Goal: Information Seeking & Learning: Learn about a topic

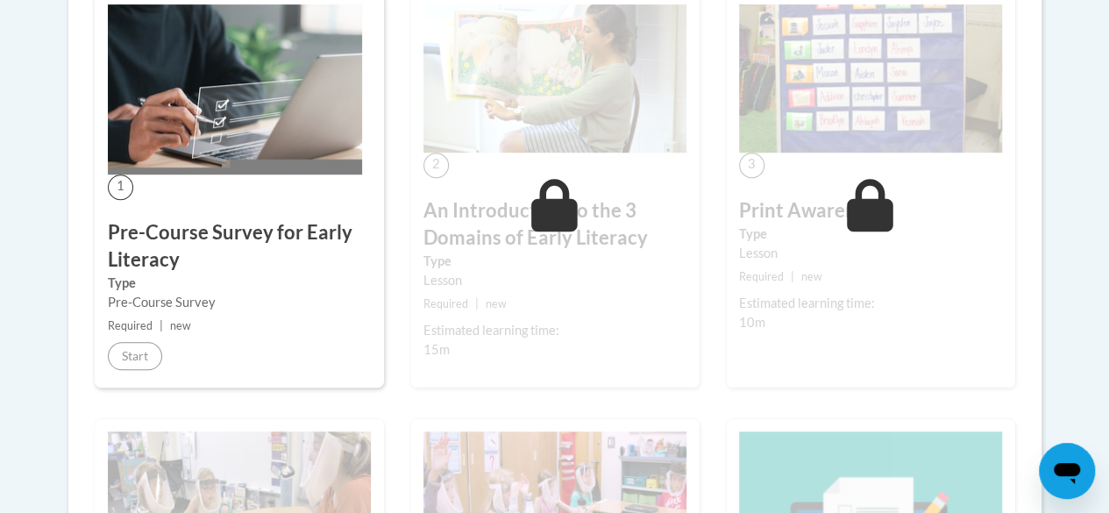
scroll to position [510, 0]
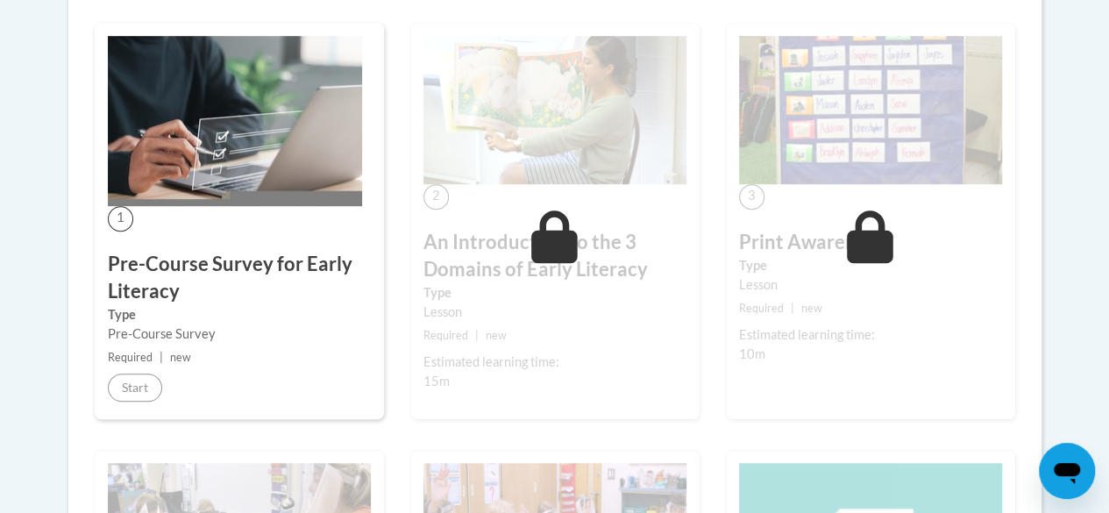
click at [184, 282] on h3 "Pre-Course Survey for Early Literacy" at bounding box center [239, 278] width 263 height 54
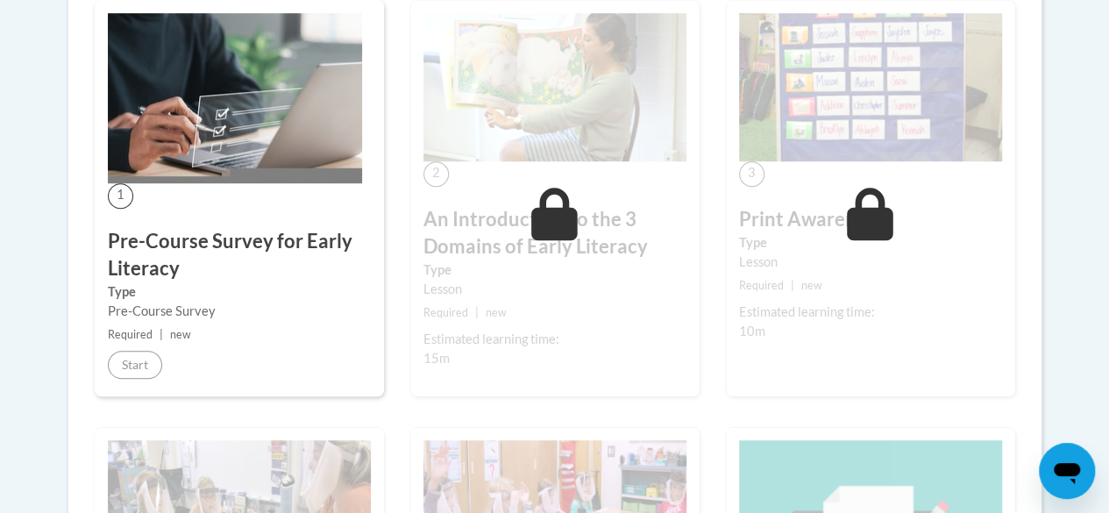
scroll to position [559, 0]
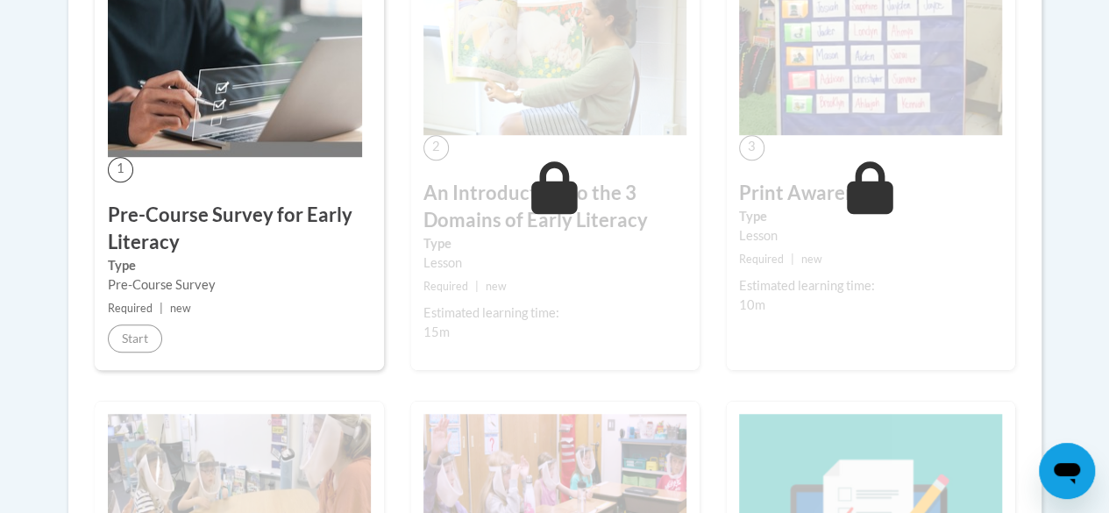
click at [187, 146] on img at bounding box center [235, 72] width 254 height 170
click at [158, 235] on h3 "Pre-Course Survey for Early Literacy" at bounding box center [239, 229] width 263 height 54
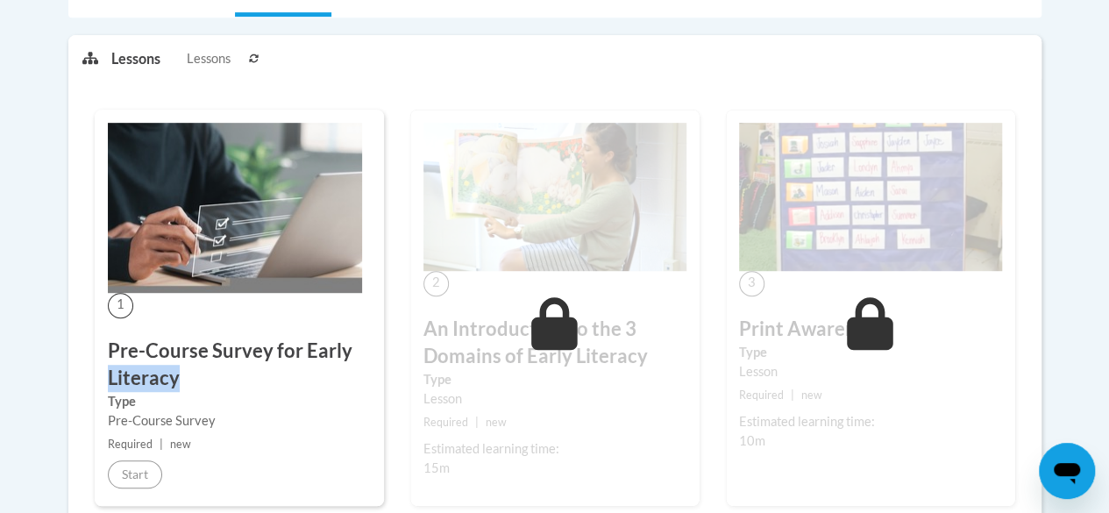
scroll to position [412, 0]
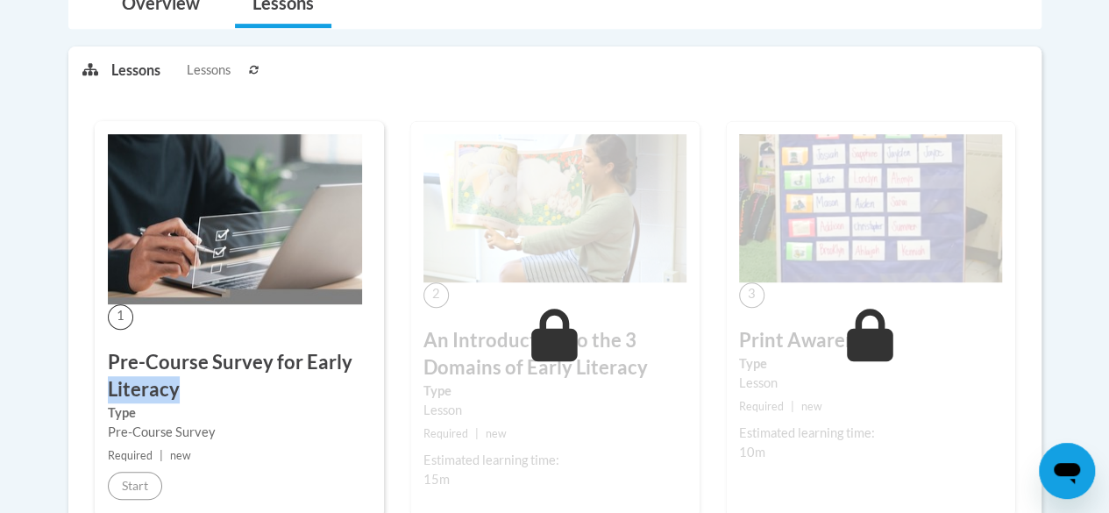
click at [177, 179] on img at bounding box center [235, 219] width 254 height 170
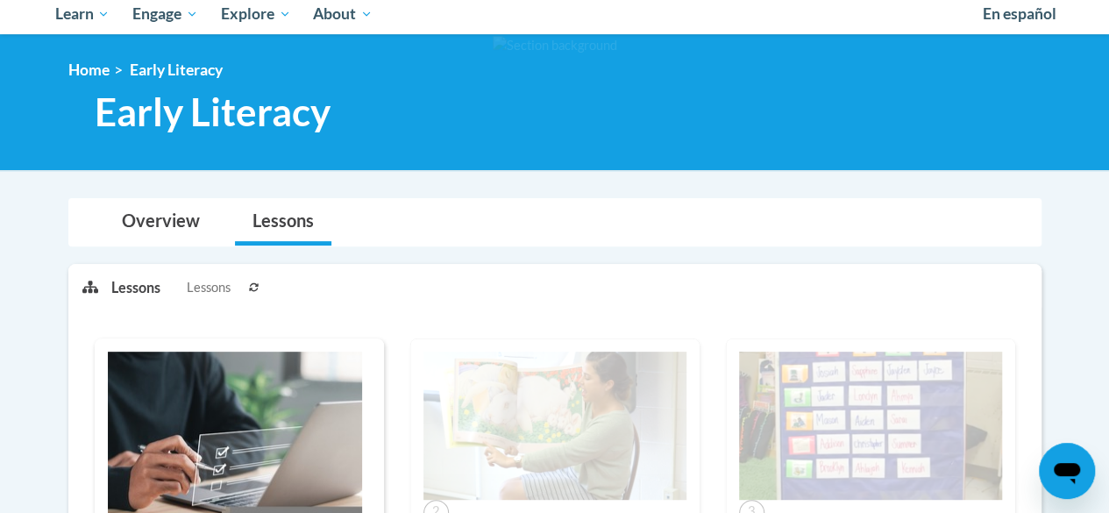
scroll to position [193, 0]
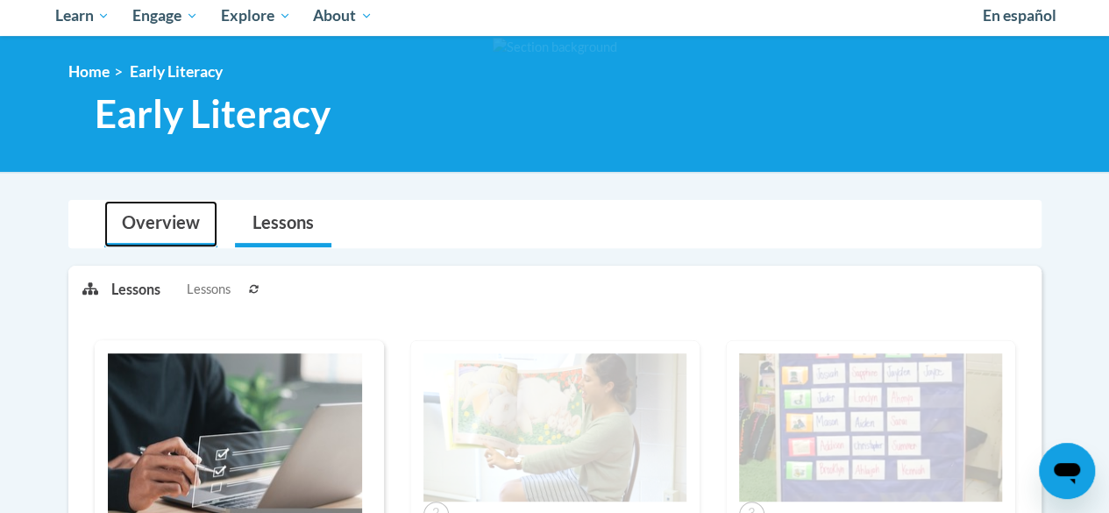
click at [173, 230] on link "Overview" at bounding box center [160, 224] width 113 height 46
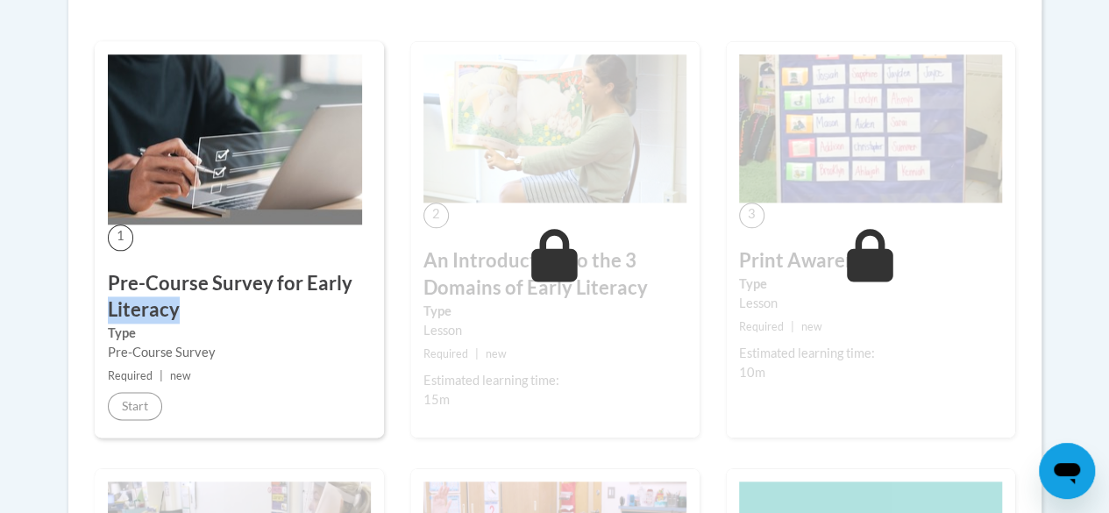
scroll to position [994, 0]
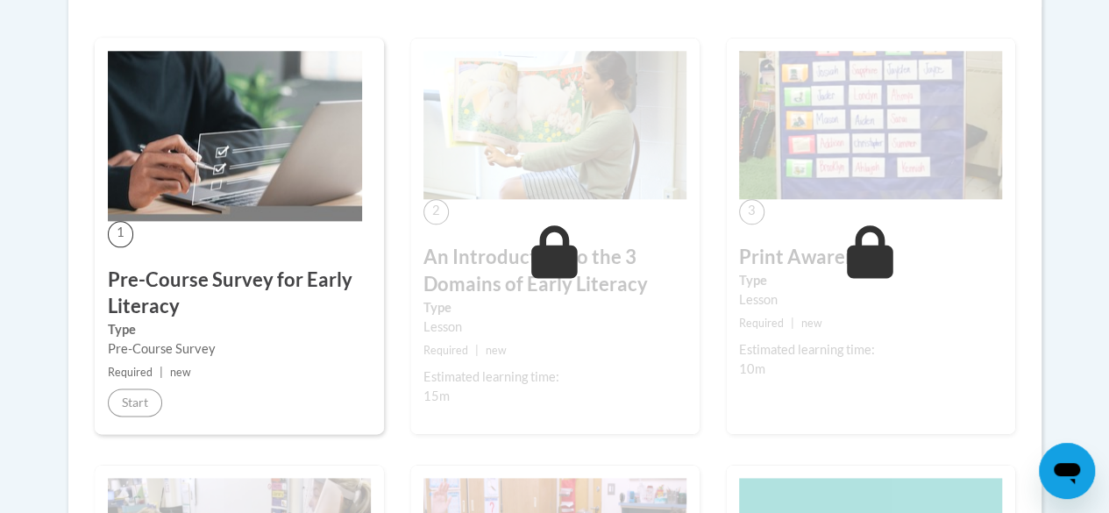
click at [226, 281] on h3 "Pre-Course Survey for Early Literacy" at bounding box center [239, 293] width 263 height 54
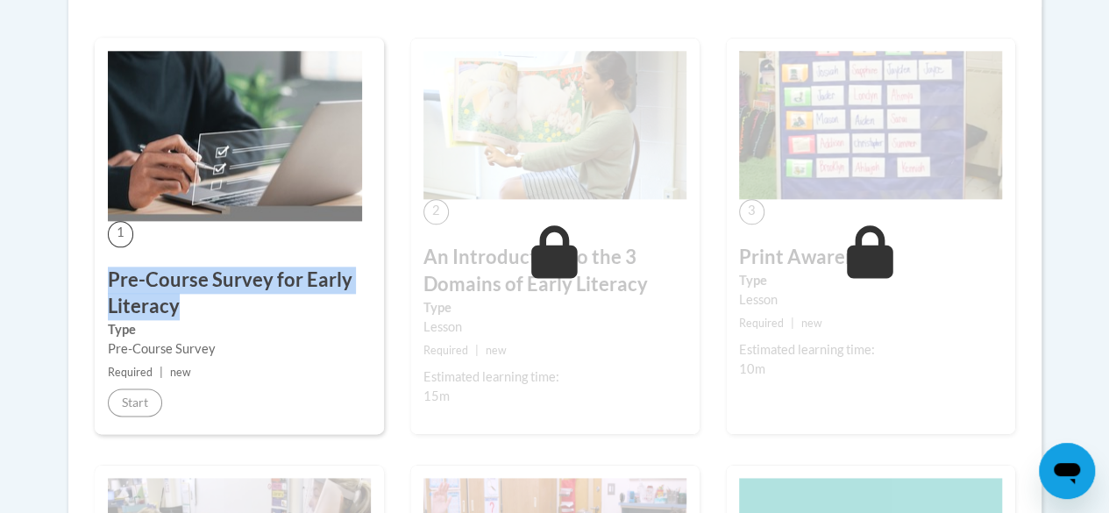
click at [226, 281] on h3 "Pre-Course Survey for Early Literacy" at bounding box center [239, 293] width 263 height 54
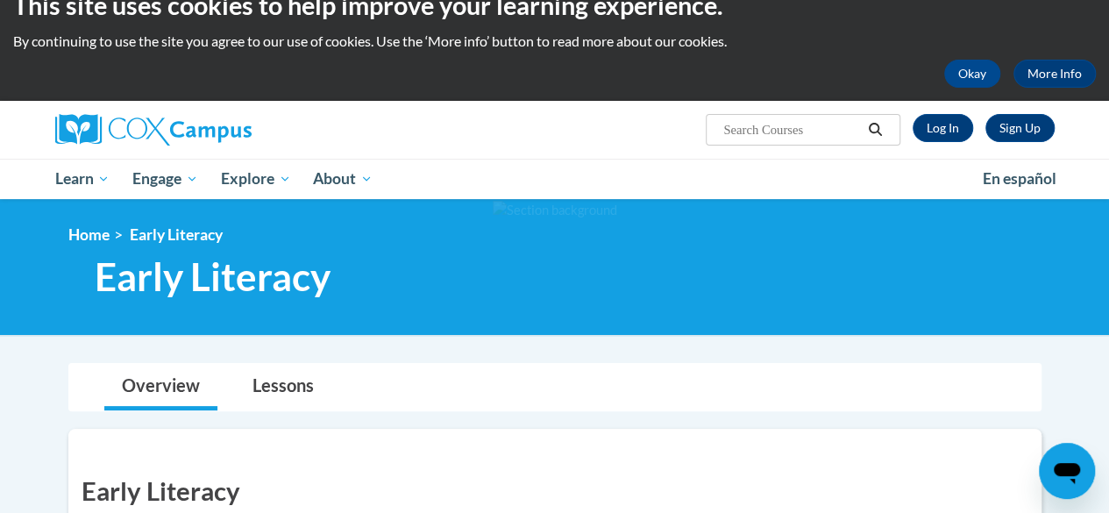
scroll to position [32, 0]
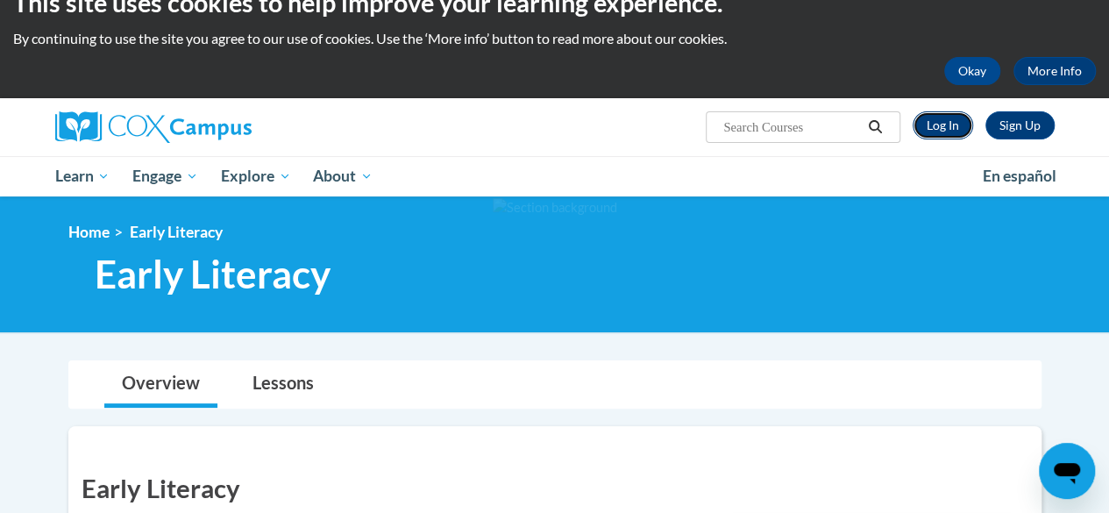
click at [940, 129] on link "Log In" at bounding box center [942, 125] width 60 height 28
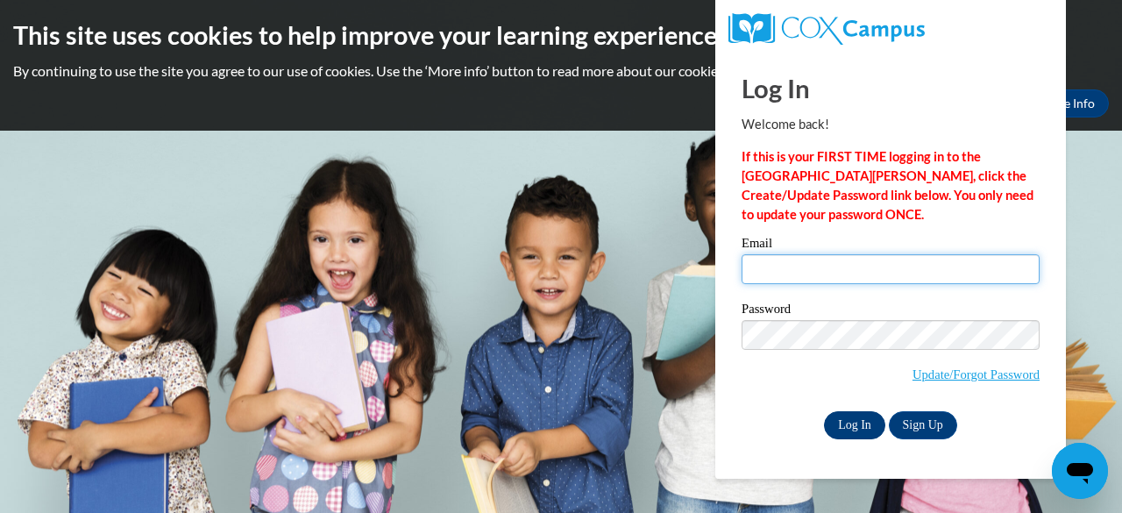
type input "contrerasmoses3@gmail.com"
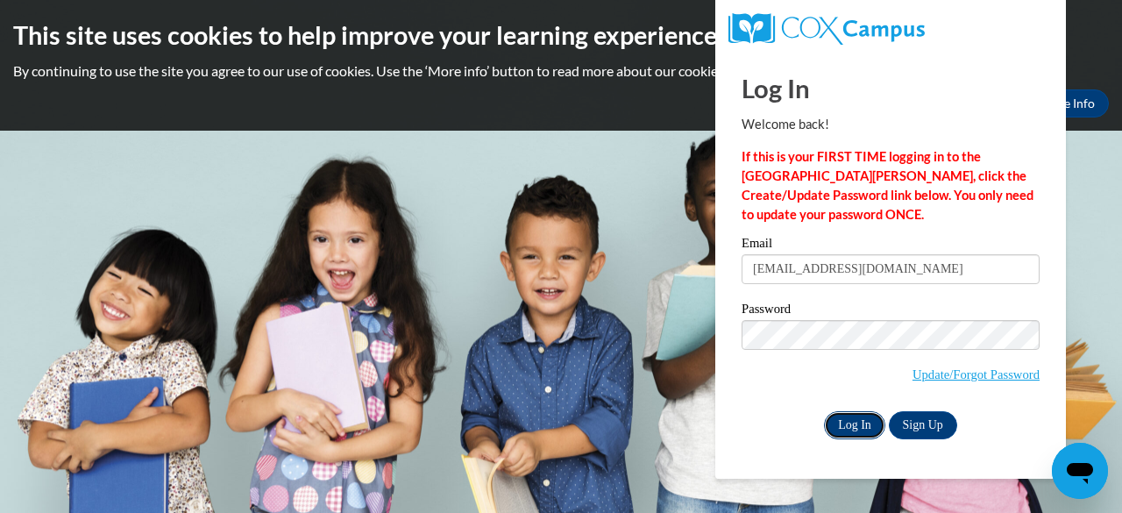
click at [852, 415] on input "Log In" at bounding box center [854, 425] width 61 height 28
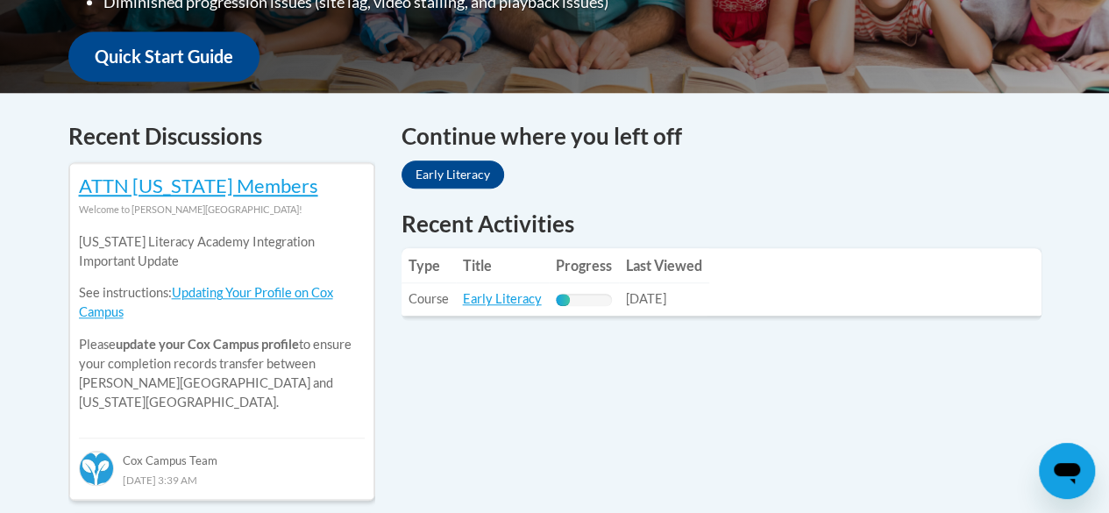
scroll to position [659, 0]
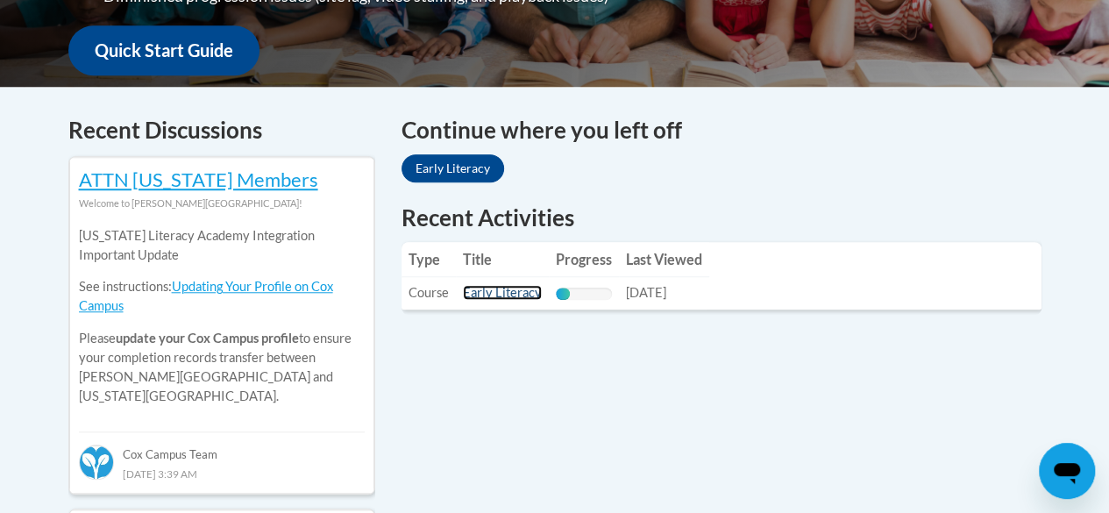
click at [508, 294] on link "Early Literacy" at bounding box center [502, 292] width 79 height 15
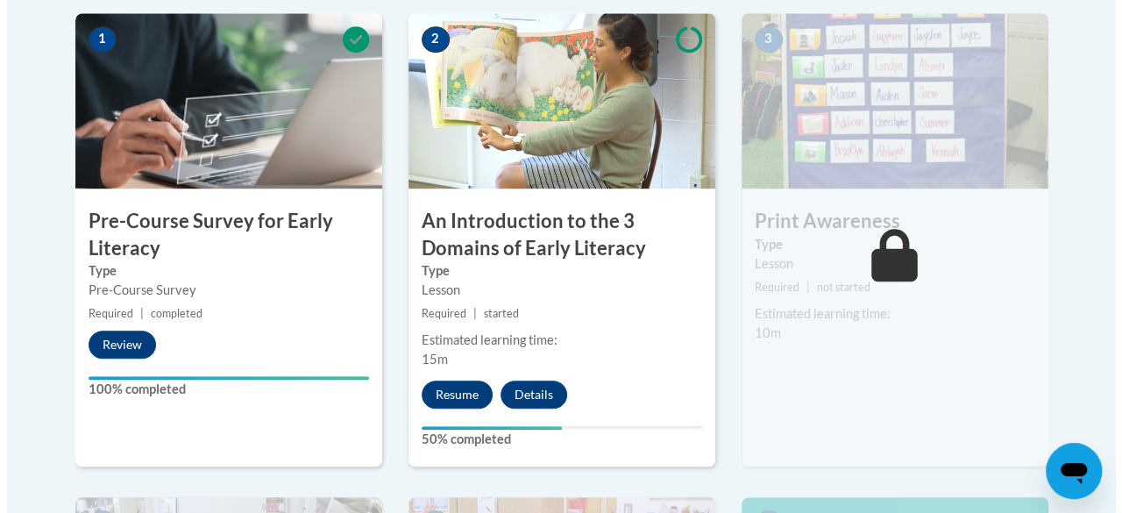
scroll to position [590, 0]
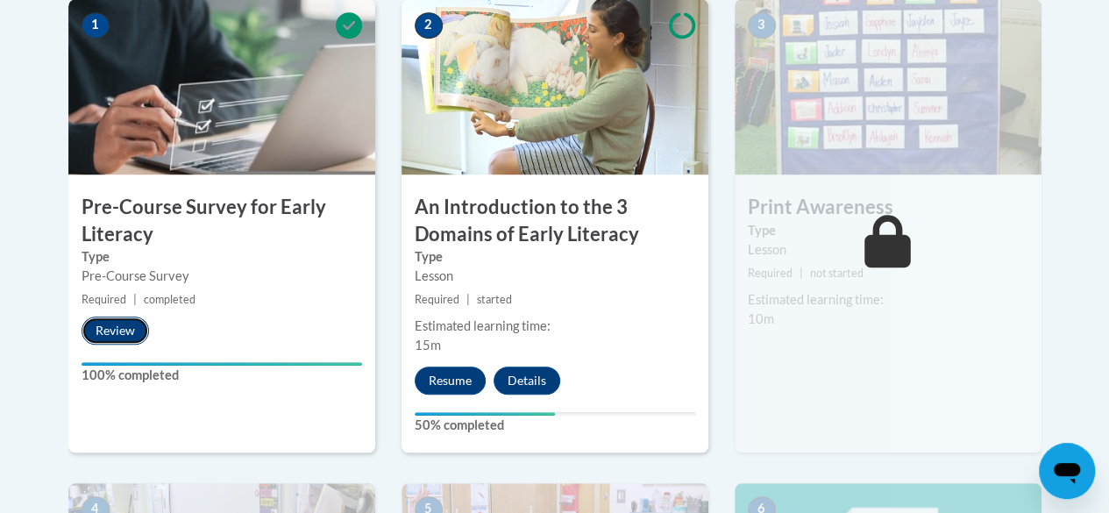
click at [126, 330] on button "Review" at bounding box center [115, 330] width 67 height 28
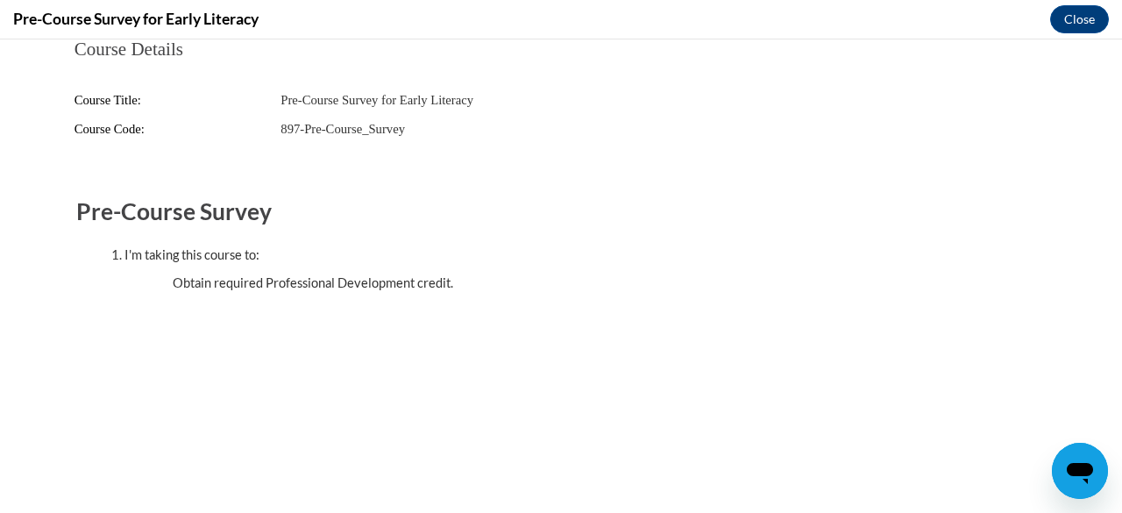
scroll to position [0, 0]
click at [1074, 25] on button "Close" at bounding box center [1079, 19] width 59 height 28
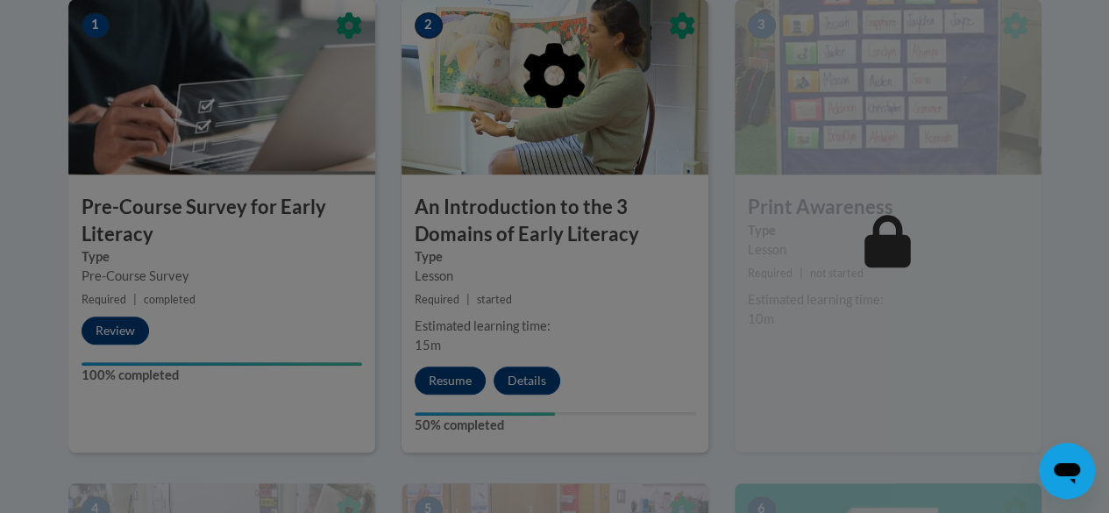
click at [452, 384] on div at bounding box center [554, 256] width 1109 height 513
click at [541, 372] on div at bounding box center [554, 256] width 1109 height 513
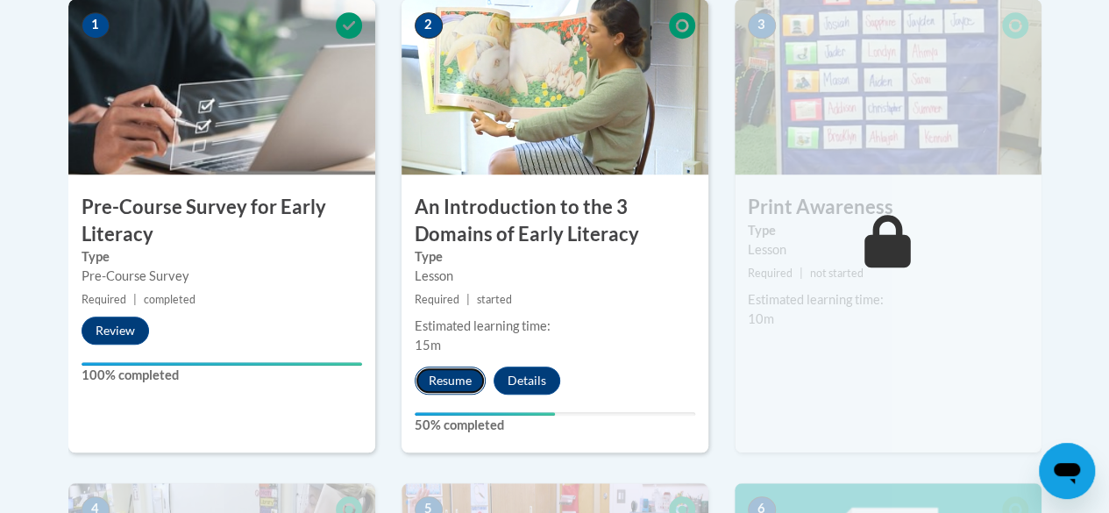
click at [440, 376] on button "Resume" at bounding box center [450, 380] width 71 height 28
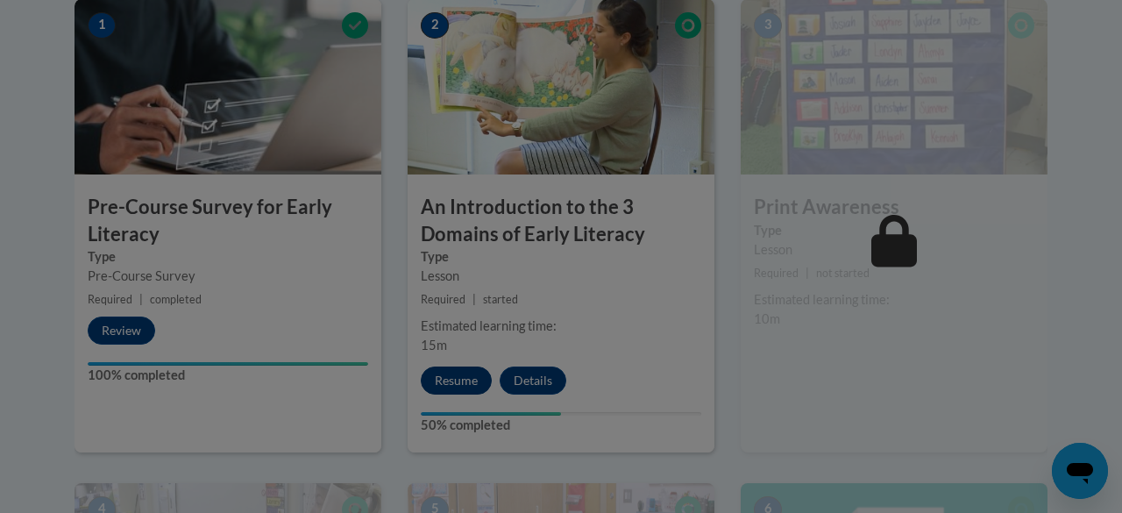
click at [440, 376] on div at bounding box center [561, 256] width 1122 height 513
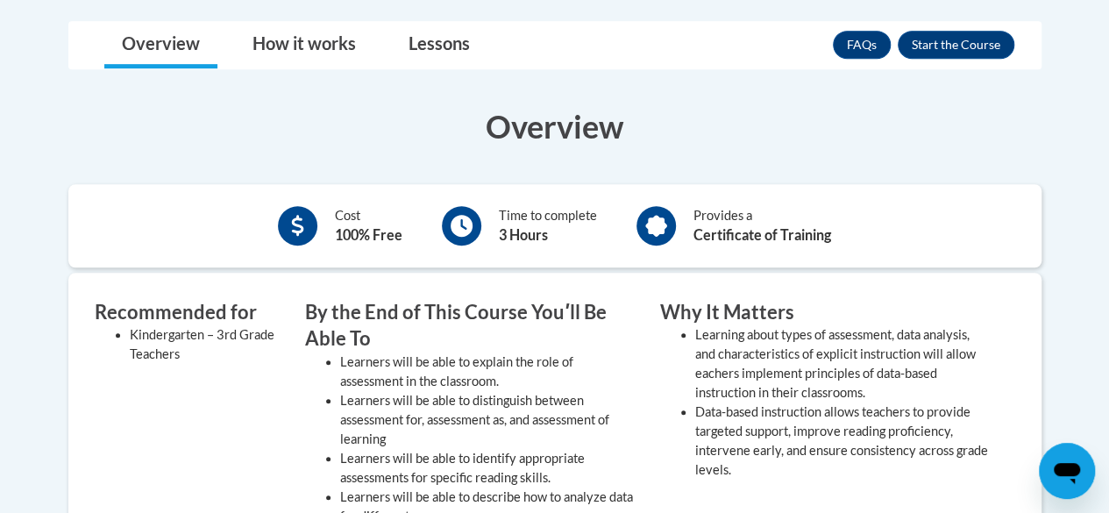
scroll to position [453, 0]
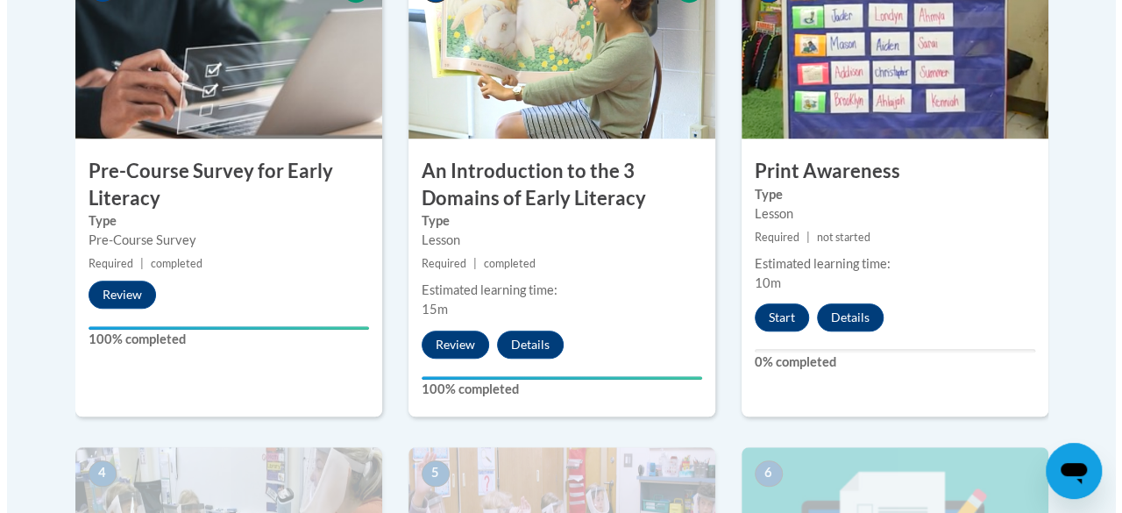
scroll to position [705, 0]
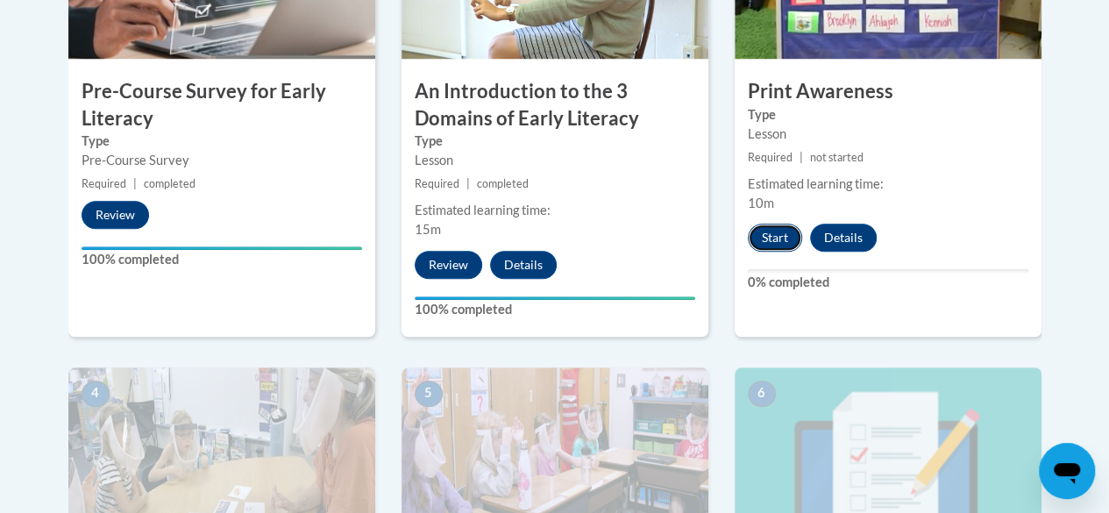
click at [778, 237] on button "Start" at bounding box center [775, 237] width 54 height 28
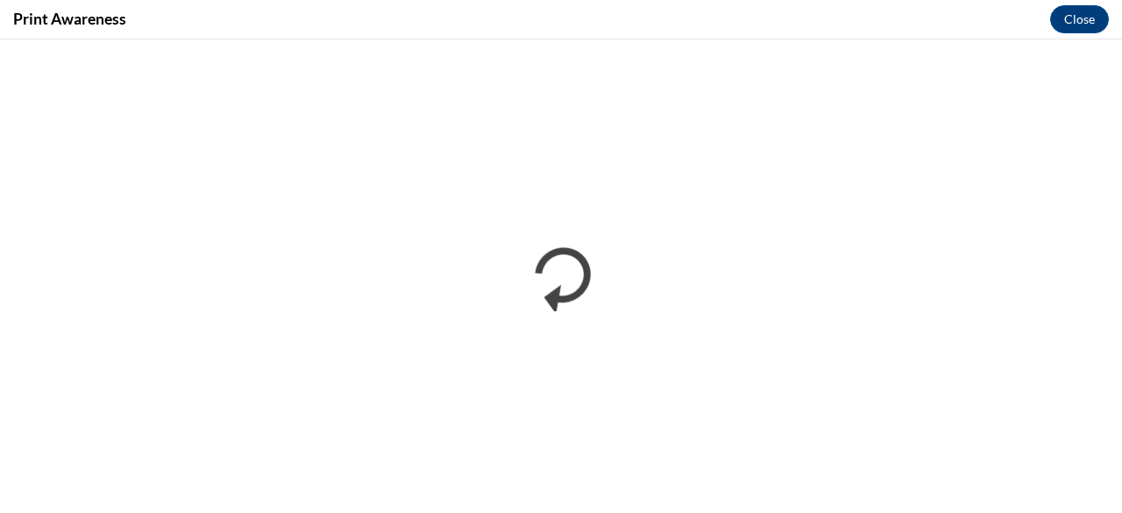
scroll to position [0, 0]
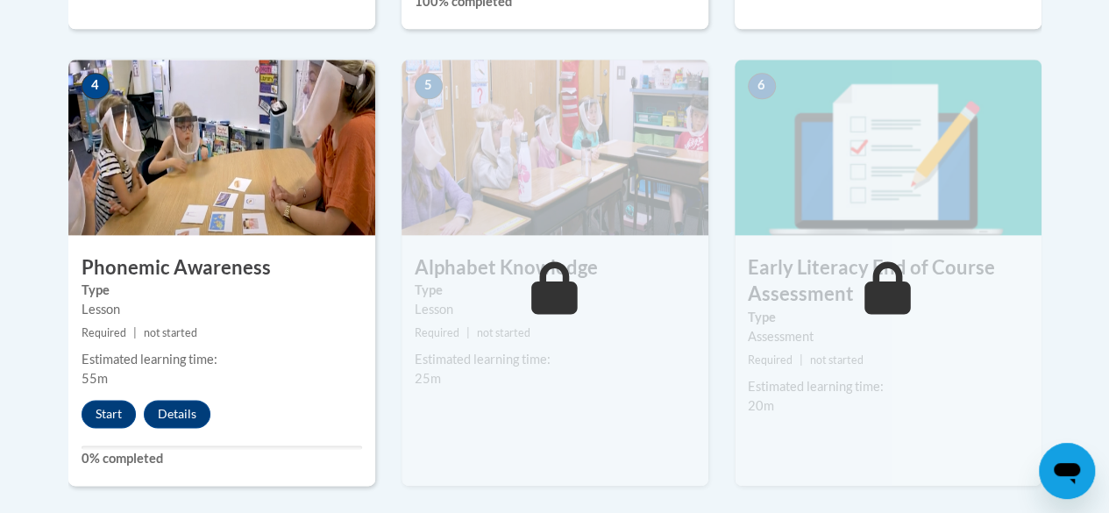
scroll to position [1015, 0]
